Goal: Book appointment/travel/reservation

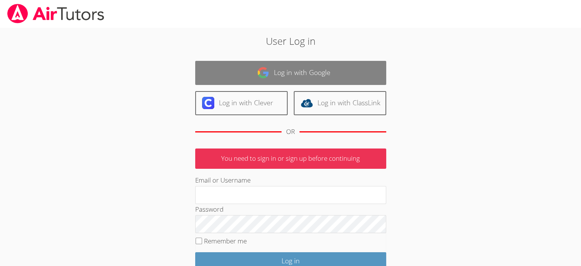
click at [286, 74] on link "Log in with Google" at bounding box center [290, 73] width 191 height 24
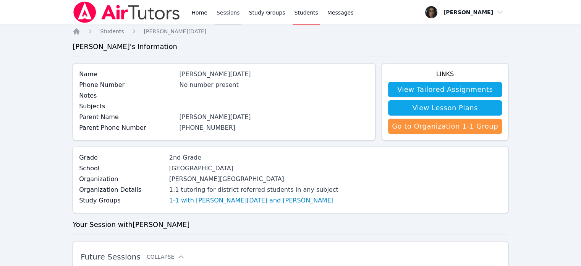
click at [225, 19] on link "Sessions" at bounding box center [228, 12] width 26 height 24
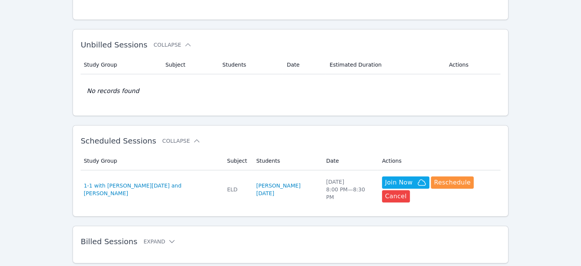
scroll to position [118, 0]
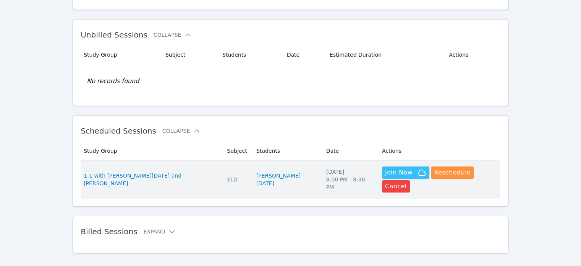
click at [417, 171] on icon "button" at bounding box center [421, 172] width 9 height 9
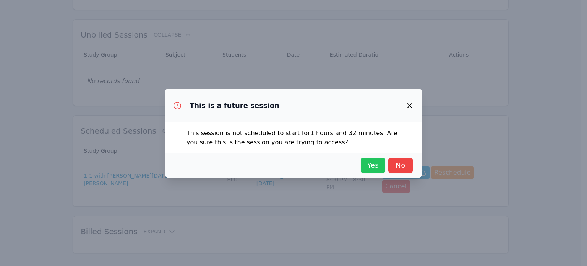
click at [375, 163] on span "Yes" at bounding box center [373, 165] width 17 height 11
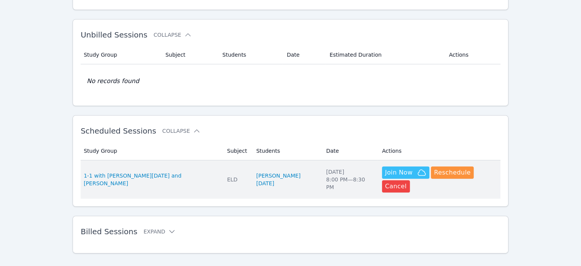
click at [385, 172] on span "Join Now" at bounding box center [399, 172] width 28 height 9
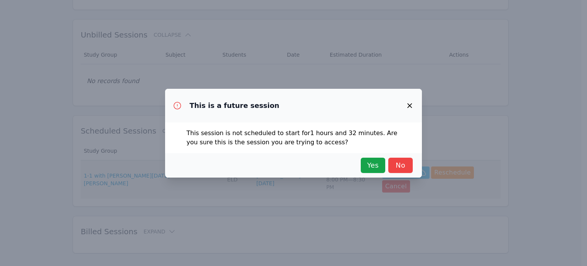
click at [368, 172] on button "Yes" at bounding box center [373, 165] width 24 height 15
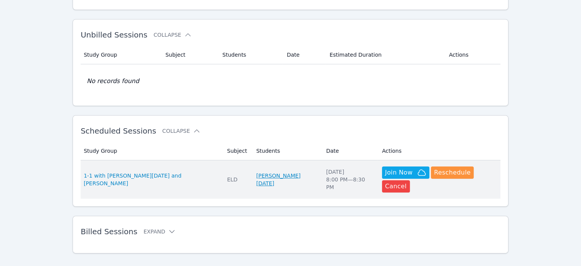
click at [257, 172] on link "Nolan Dahan" at bounding box center [287, 179] width 61 height 15
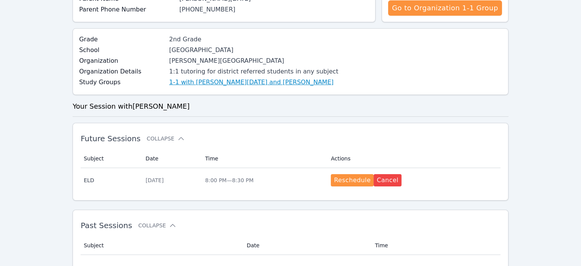
click at [206, 82] on link "1-1 with Nolan Dahan and Mayra Jones" at bounding box center [251, 82] width 164 height 9
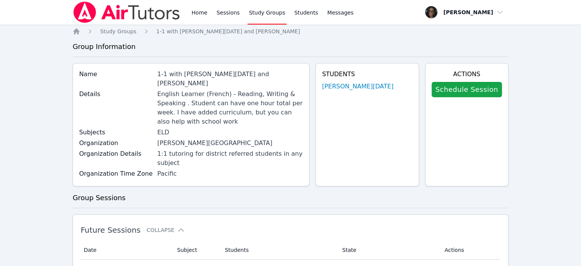
scroll to position [121, 0]
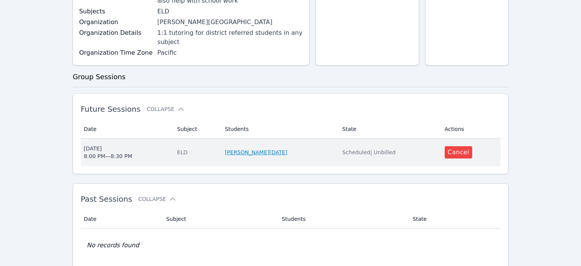
click at [258, 148] on link "Nolan Dahan" at bounding box center [256, 152] width 63 height 8
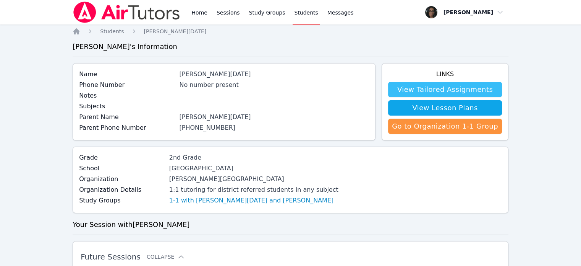
click at [425, 87] on link "View Tailored Assignments" at bounding box center [445, 89] width 114 height 15
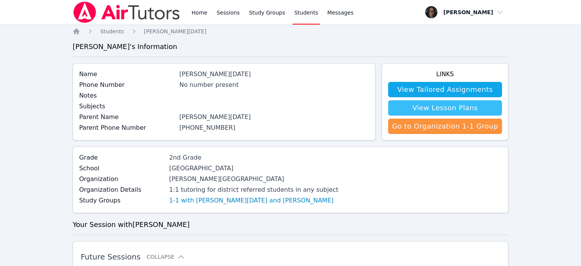
click at [436, 105] on link "View Lesson Plans" at bounding box center [445, 107] width 114 height 15
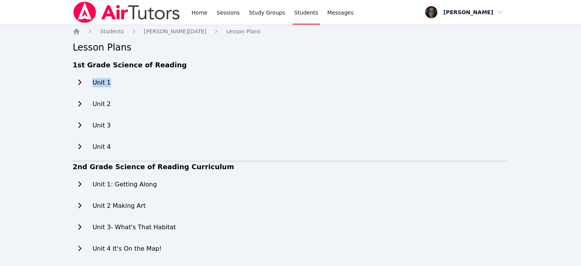
drag, startPoint x: 100, startPoint y: 87, endPoint x: 76, endPoint y: 78, distance: 25.6
click at [76, 78] on div "Unit 1" at bounding box center [92, 82] width 38 height 15
click at [76, 78] on button at bounding box center [80, 82] width 14 height 15
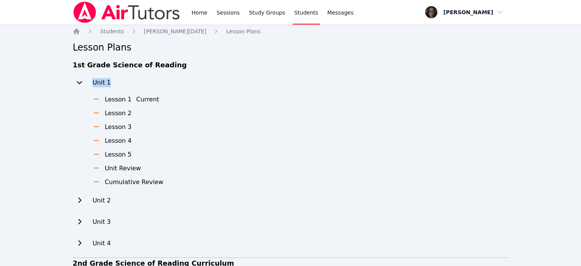
click at [138, 99] on button "Current" at bounding box center [147, 99] width 23 height 9
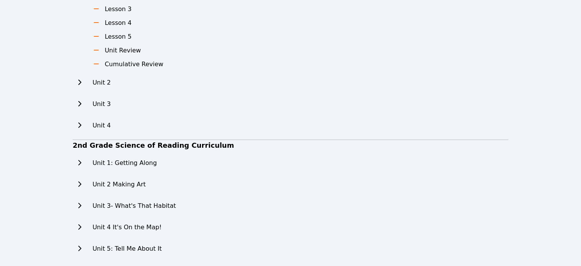
scroll to position [119, 0]
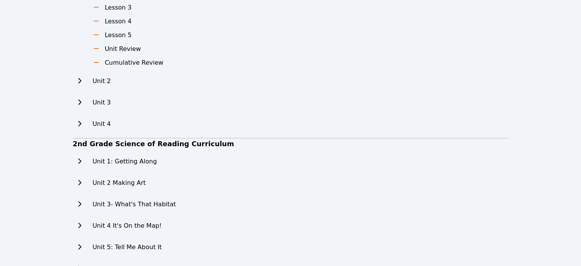
click at [78, 162] on icon at bounding box center [80, 161] width 8 height 6
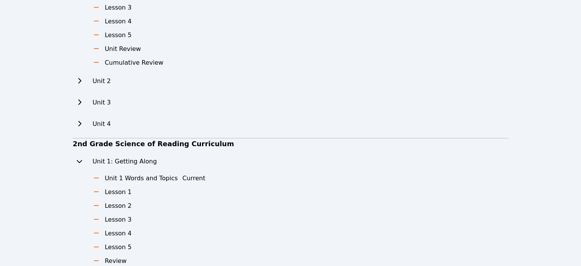
scroll to position [0, 0]
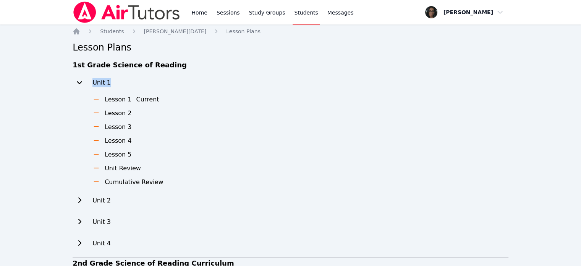
click at [296, 15] on link "Students" at bounding box center [306, 12] width 27 height 24
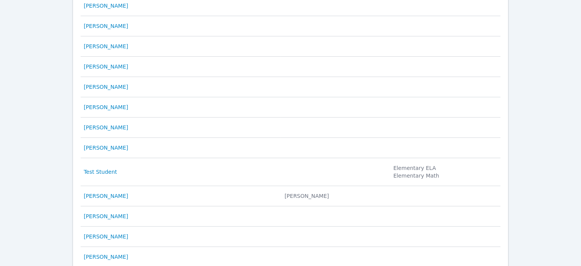
scroll to position [401, 0]
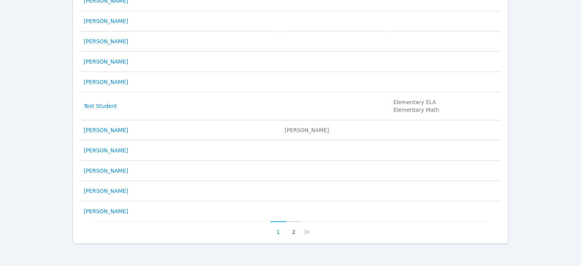
click at [294, 229] on button "2" at bounding box center [294, 228] width 16 height 15
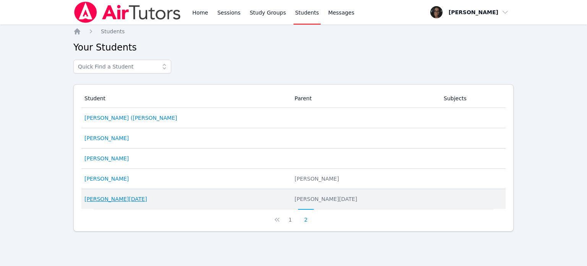
click at [116, 200] on link "Nolan Dahan" at bounding box center [115, 199] width 63 height 8
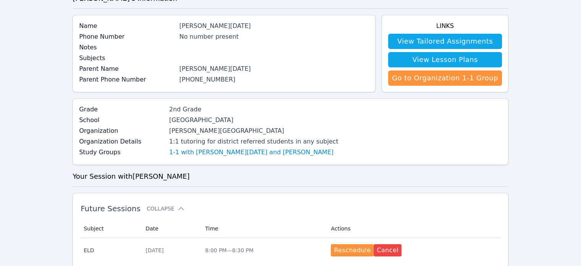
scroll to position [49, 0]
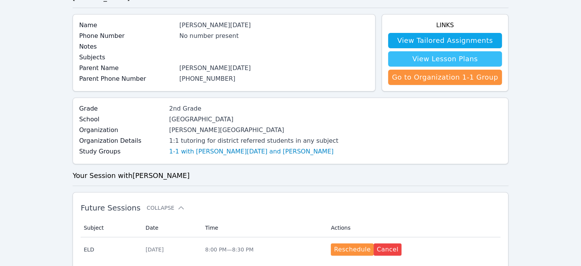
click at [435, 59] on link "View Lesson Plans" at bounding box center [445, 58] width 114 height 15
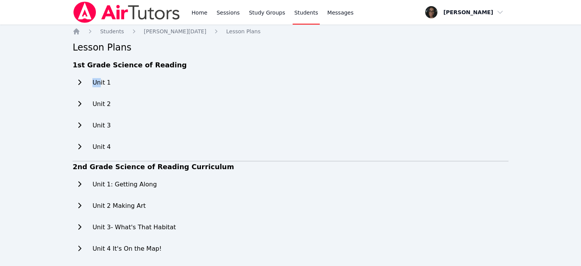
drag, startPoint x: 100, startPoint y: 84, endPoint x: 81, endPoint y: 84, distance: 18.7
click at [81, 84] on div "Unit 1" at bounding box center [92, 82] width 38 height 15
click at [81, 84] on icon at bounding box center [80, 82] width 8 height 6
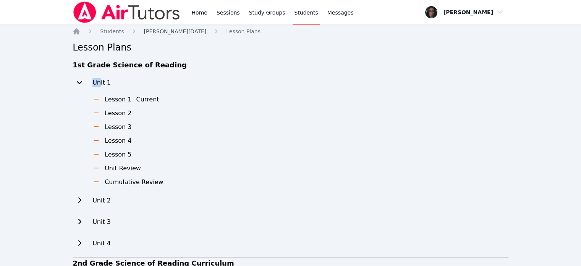
click at [149, 32] on span "Nolan Dahan" at bounding box center [175, 31] width 63 height 6
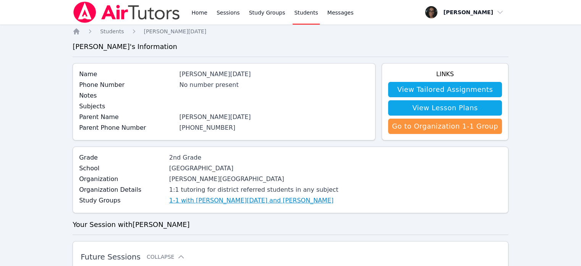
click at [214, 201] on link "1-1 with Nolan Dahan and Mayra Jones" at bounding box center [251, 200] width 164 height 9
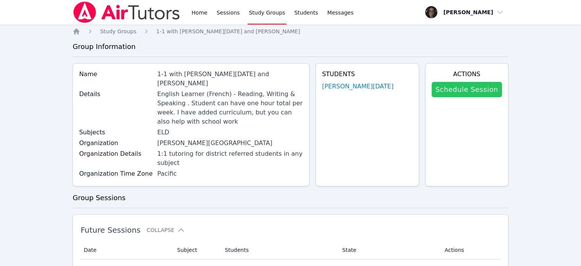
click at [489, 84] on link "Schedule Session" at bounding box center [467, 89] width 70 height 15
click at [460, 93] on link "Schedule Session" at bounding box center [467, 89] width 70 height 15
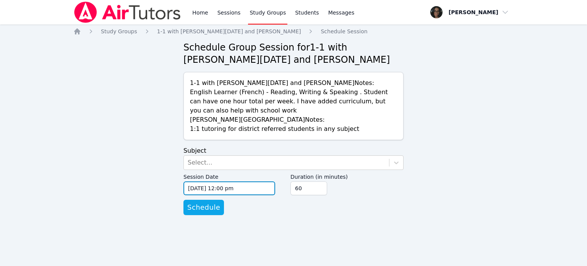
click at [252, 189] on input "09/17/2025 12:00 pm" at bounding box center [230, 188] width 92 height 14
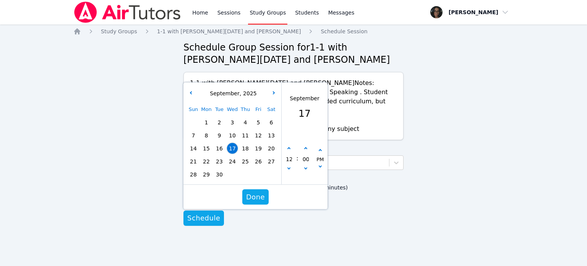
click at [206, 149] on div "Sun Mon Tue Wed Thu Fri Sat 1 2 3 4 5 6 7 8 9 10 11 12 13 14 15 16 17 18 19 20 …" at bounding box center [232, 142] width 91 height 78
click at [206, 162] on span "22" at bounding box center [206, 161] width 11 height 11
click at [287, 150] on button "button" at bounding box center [289, 149] width 8 height 8
type input "09/22/2025 01:00 pm"
type input "01"
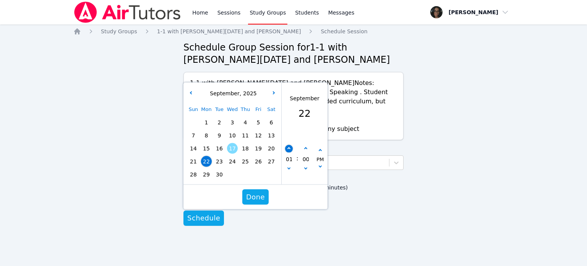
click at [287, 150] on button "button" at bounding box center [289, 149] width 8 height 8
type input "09/22/2025 02:00 pm"
type input "02"
drag, startPoint x: 287, startPoint y: 150, endPoint x: 289, endPoint y: 171, distance: 20.7
click at [289, 171] on div "02" at bounding box center [289, 159] width 15 height 28
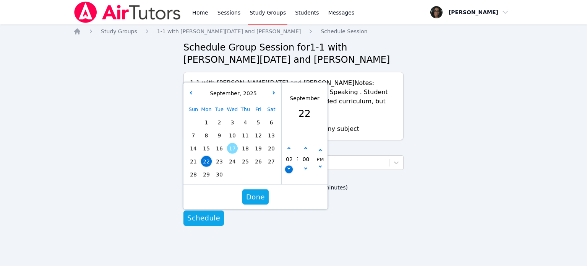
click at [289, 171] on button "button" at bounding box center [289, 170] width 8 height 8
type input "09/22/2025 01:00 pm"
type input "01"
click at [289, 171] on button "button" at bounding box center [289, 170] width 8 height 8
type input "09/22/2025 12:00 pm"
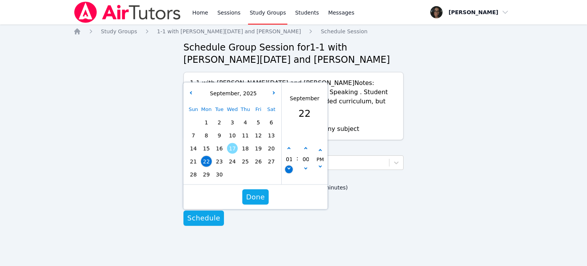
type input "12"
click at [289, 171] on button "button" at bounding box center [289, 170] width 8 height 8
type input "09/22/2025 11:00 am"
type input "11"
click at [289, 171] on button "button" at bounding box center [289, 170] width 8 height 8
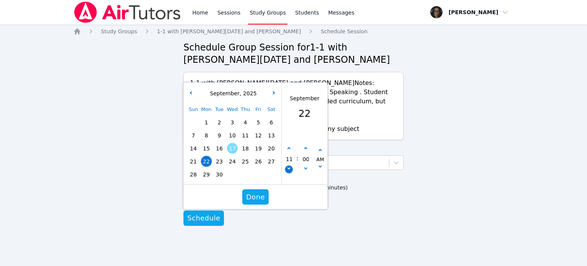
type input "09/22/2025 10:00 am"
type input "10"
click at [289, 149] on icon "button" at bounding box center [288, 148] width 3 height 3
type input "09/22/2025 11:00 am"
type input "11"
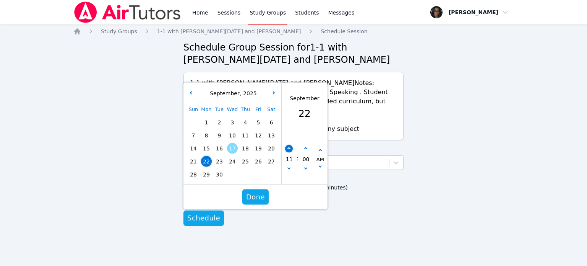
click at [289, 149] on icon "button" at bounding box center [288, 148] width 3 height 3
type input "09/22/2025 12:00 pm"
type input "12"
click at [289, 149] on icon "button" at bounding box center [288, 148] width 3 height 3
type input "09/22/2025 01:00 pm"
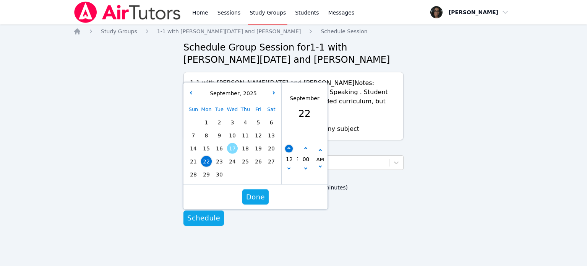
type input "01"
click at [289, 149] on icon "button" at bounding box center [288, 148] width 3 height 3
type input "09/22/2025 02:00 pm"
type input "02"
click at [289, 149] on icon "button" at bounding box center [288, 148] width 3 height 3
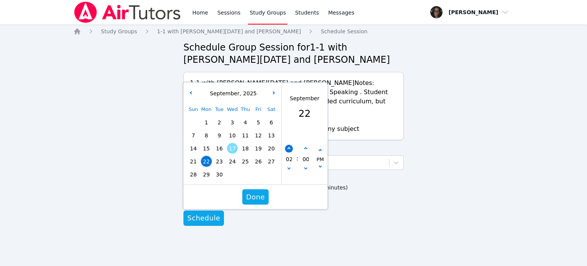
type input "09/22/2025 03:00 pm"
type input "03"
click at [289, 149] on icon "button" at bounding box center [288, 148] width 3 height 3
type input "09/22/2025 04:00 pm"
type input "04"
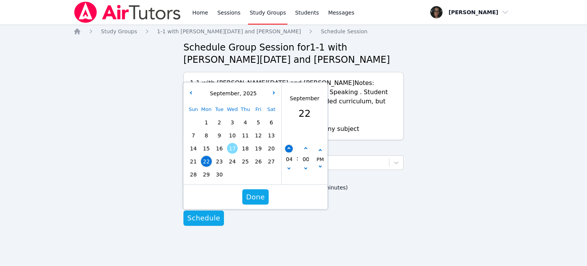
click at [289, 149] on icon "button" at bounding box center [288, 148] width 3 height 3
type input "09/22/2025 05:00 pm"
type input "05"
click at [289, 149] on icon "button" at bounding box center [288, 148] width 3 height 3
type input "09/22/2025 06:00 pm"
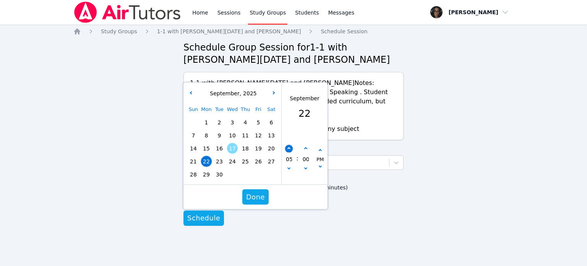
type input "06"
click at [289, 149] on icon "button" at bounding box center [288, 148] width 3 height 3
type input "09/22/2025 07:00 pm"
type input "07"
click at [289, 148] on icon "button" at bounding box center [288, 148] width 3 height 3
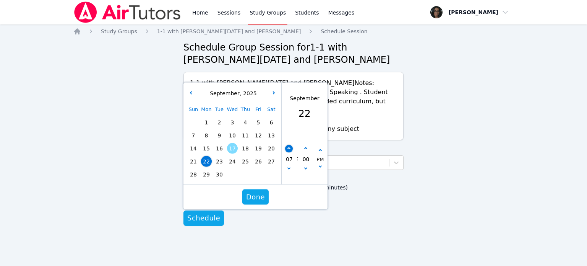
type input "09/22/2025 08:00 pm"
type input "08"
click at [260, 200] on span "Done" at bounding box center [255, 197] width 19 height 11
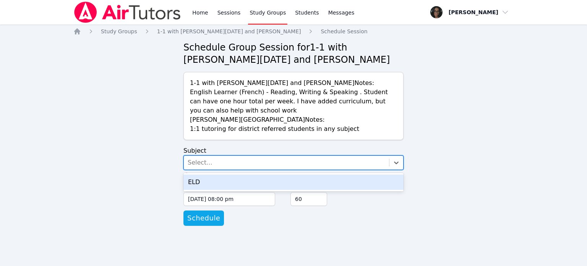
click at [255, 164] on div "Select..." at bounding box center [286, 163] width 205 height 14
click at [237, 179] on div "ELD" at bounding box center [294, 181] width 220 height 15
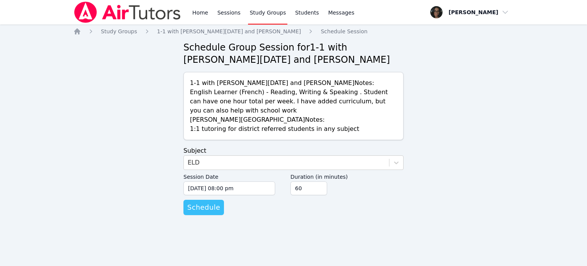
click at [211, 209] on span "Schedule" at bounding box center [203, 207] width 33 height 11
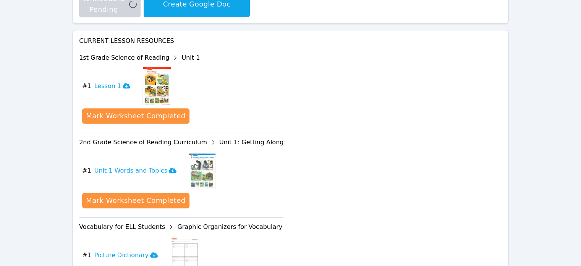
scroll to position [341, 0]
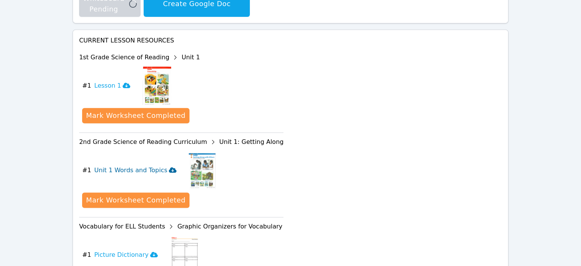
click at [151, 166] on h3 "Unit 1 Words and Topics" at bounding box center [135, 170] width 82 height 9
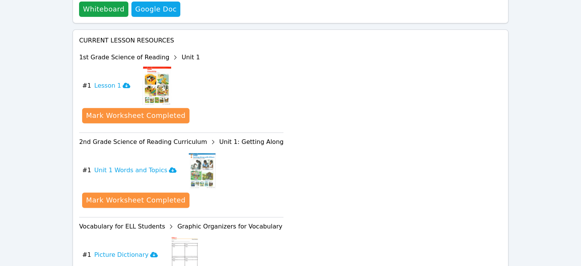
scroll to position [417, 0]
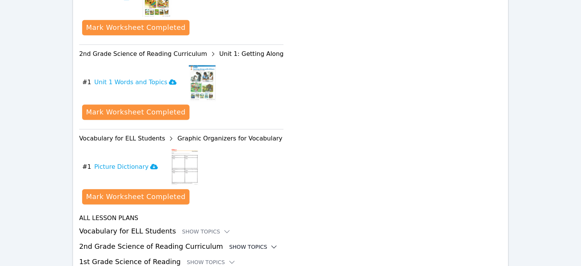
click at [230, 243] on div "Show Topics" at bounding box center [253, 247] width 49 height 8
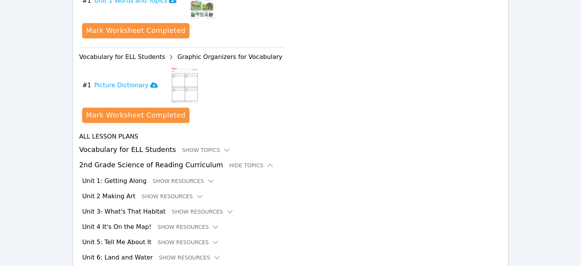
scroll to position [500, 0]
click at [191, 177] on button "Show Resources" at bounding box center [184, 181] width 62 height 8
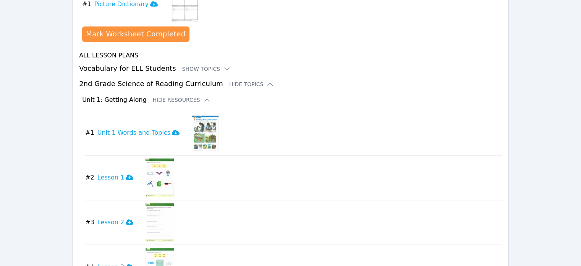
scroll to position [581, 0]
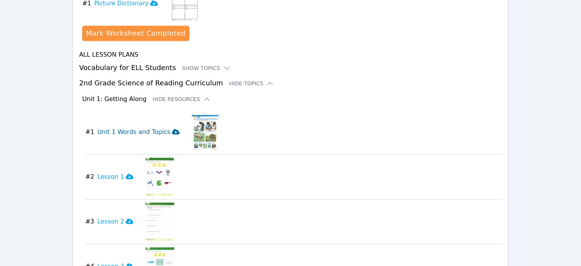
click at [154, 127] on h3 "Unit 1 Words and Topics" at bounding box center [138, 131] width 82 height 9
click at [147, 158] on img at bounding box center [160, 177] width 28 height 38
click at [115, 172] on h3 "Lesson 1" at bounding box center [115, 176] width 36 height 9
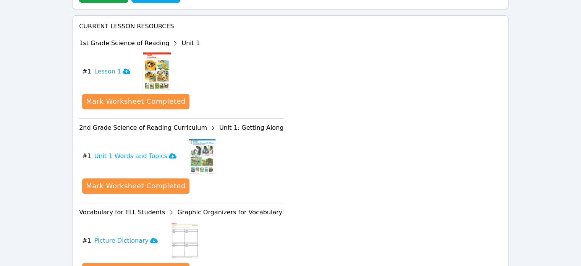
scroll to position [213, 0]
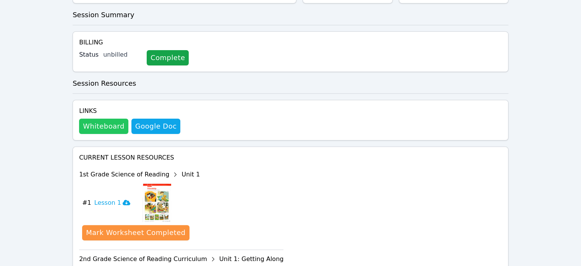
click at [111, 119] on button "Whiteboard" at bounding box center [103, 126] width 49 height 15
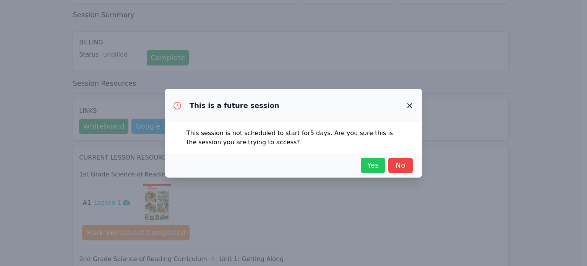
click at [365, 166] on span "Yes" at bounding box center [373, 165] width 17 height 11
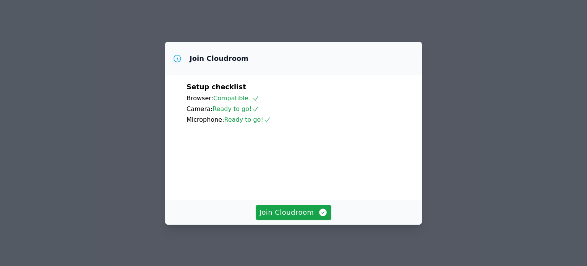
scroll to position [57, 0]
